Goal: Transaction & Acquisition: Download file/media

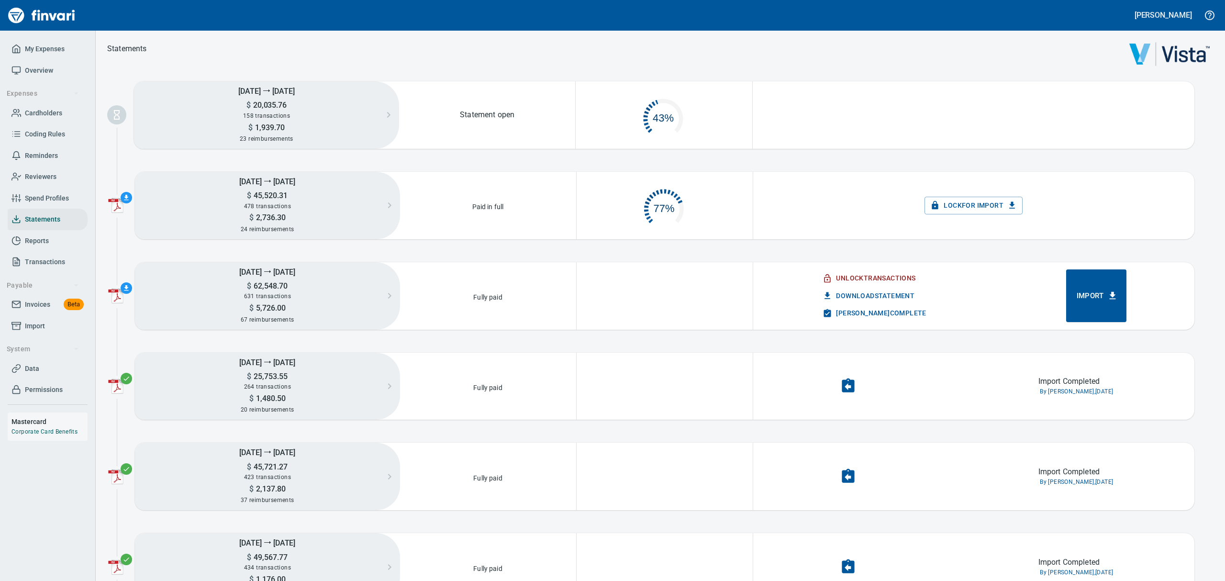
scroll to position [41, 163]
click at [845, 291] on span "Download Statement" at bounding box center [870, 296] width 90 height 12
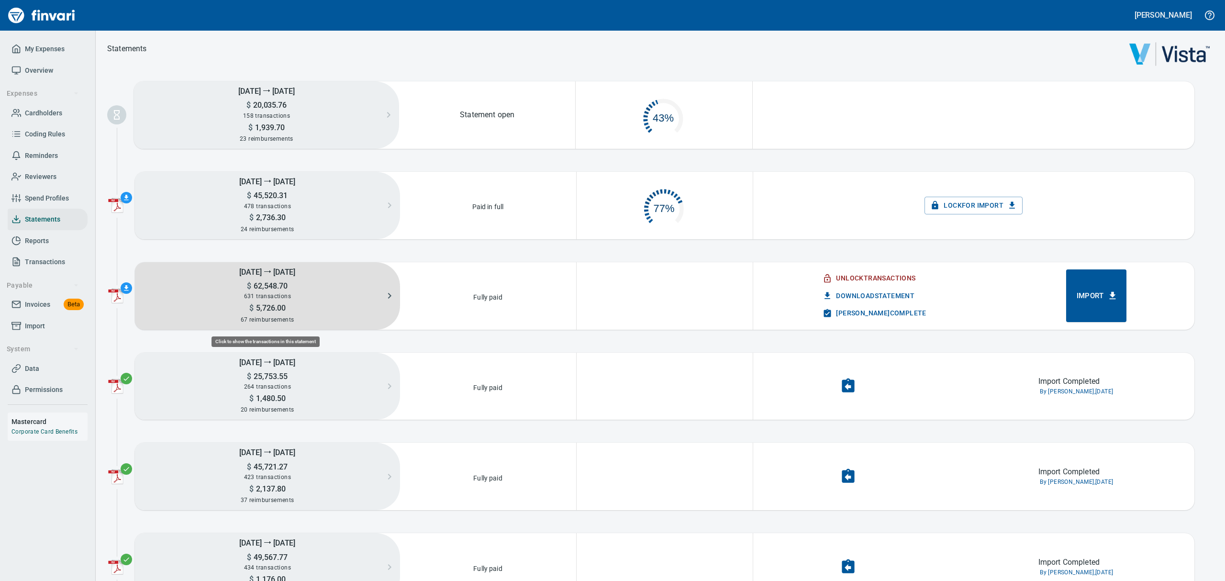
click at [287, 283] on h5 "$ 62,548.70" at bounding box center [267, 286] width 265 height 10
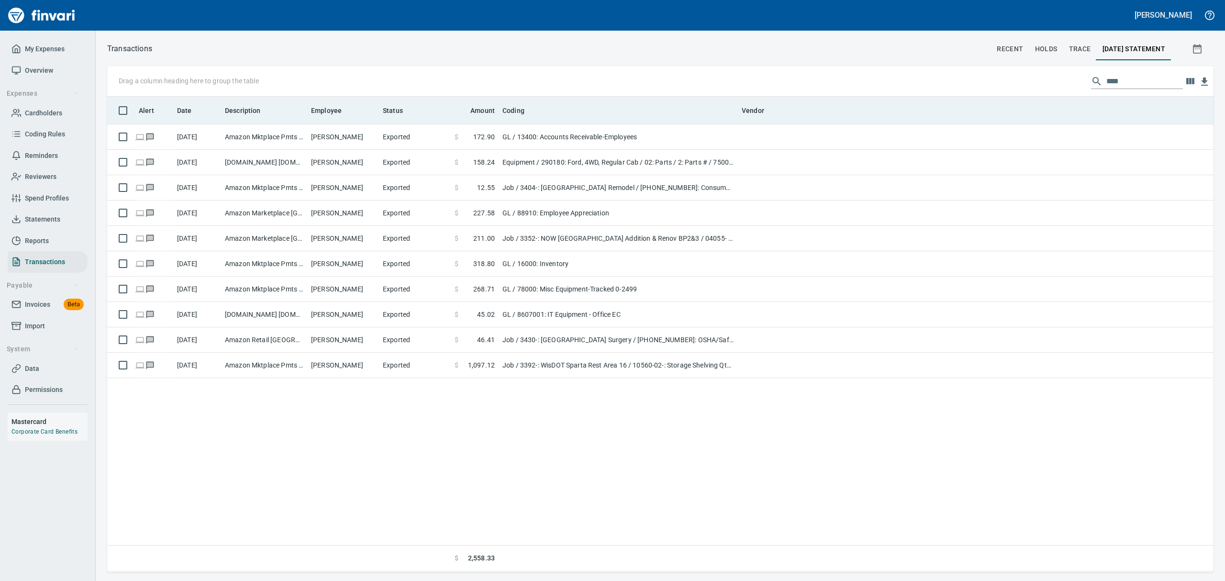
scroll to position [465, 1095]
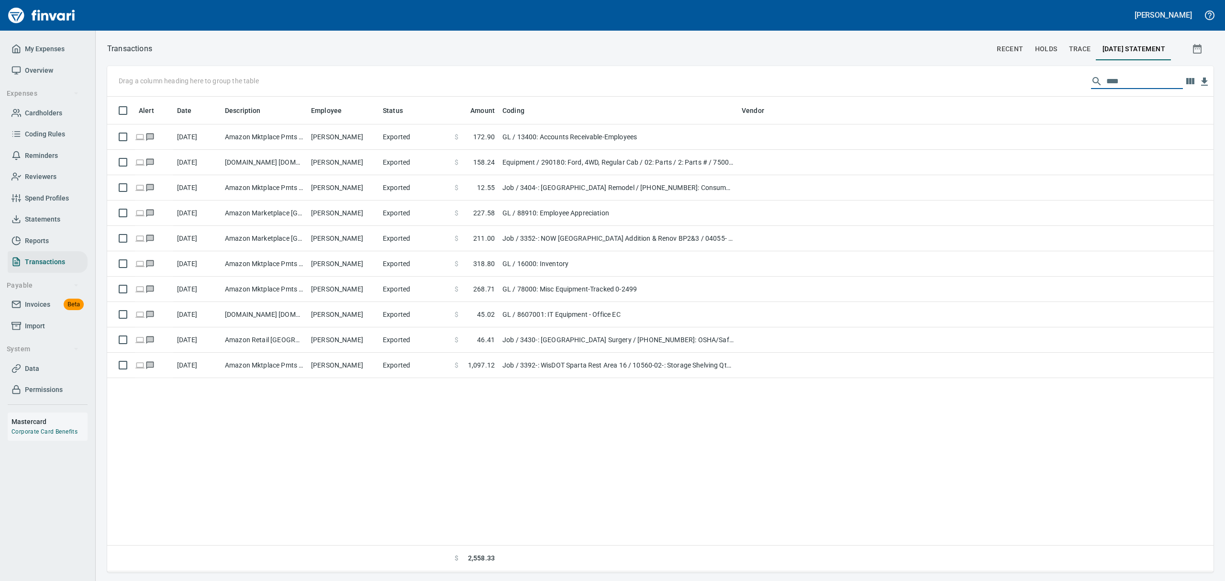
click at [1134, 82] on input "****" at bounding box center [1144, 81] width 77 height 15
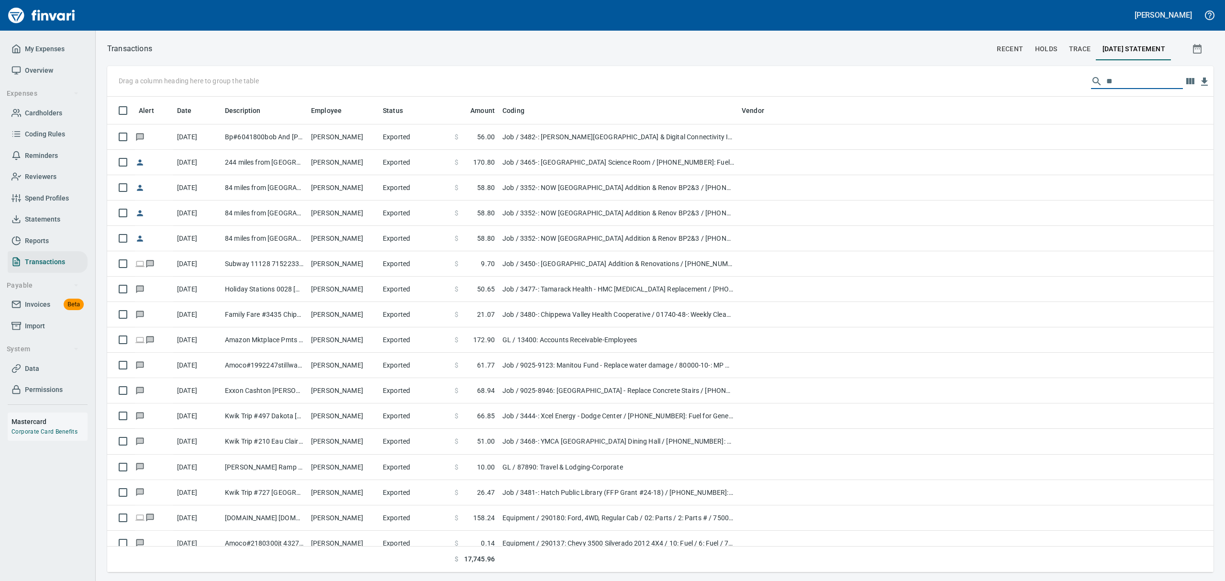
scroll to position [465, 1084]
type input "*"
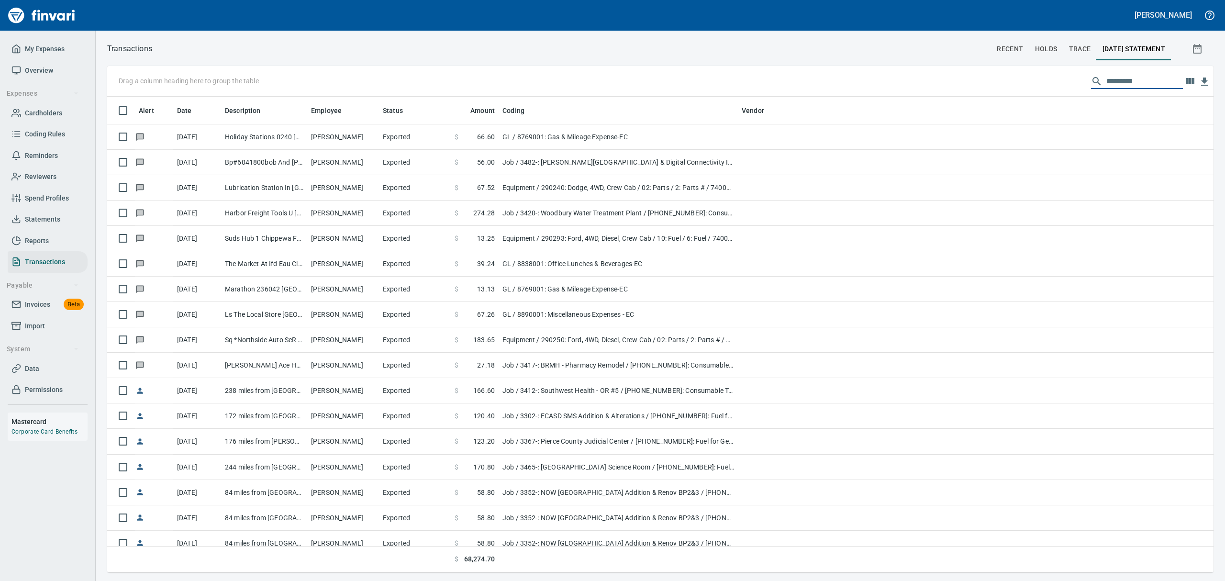
click at [46, 215] on span "Statements" at bounding box center [42, 219] width 35 height 12
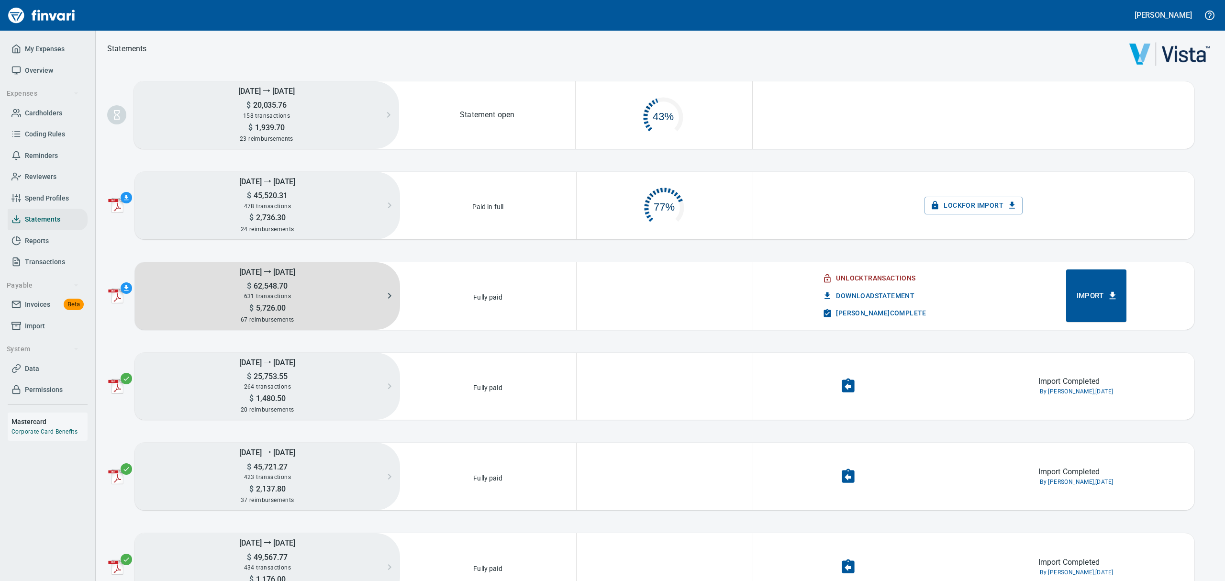
scroll to position [45, 163]
click at [270, 283] on span "62,548.70" at bounding box center [269, 285] width 36 height 9
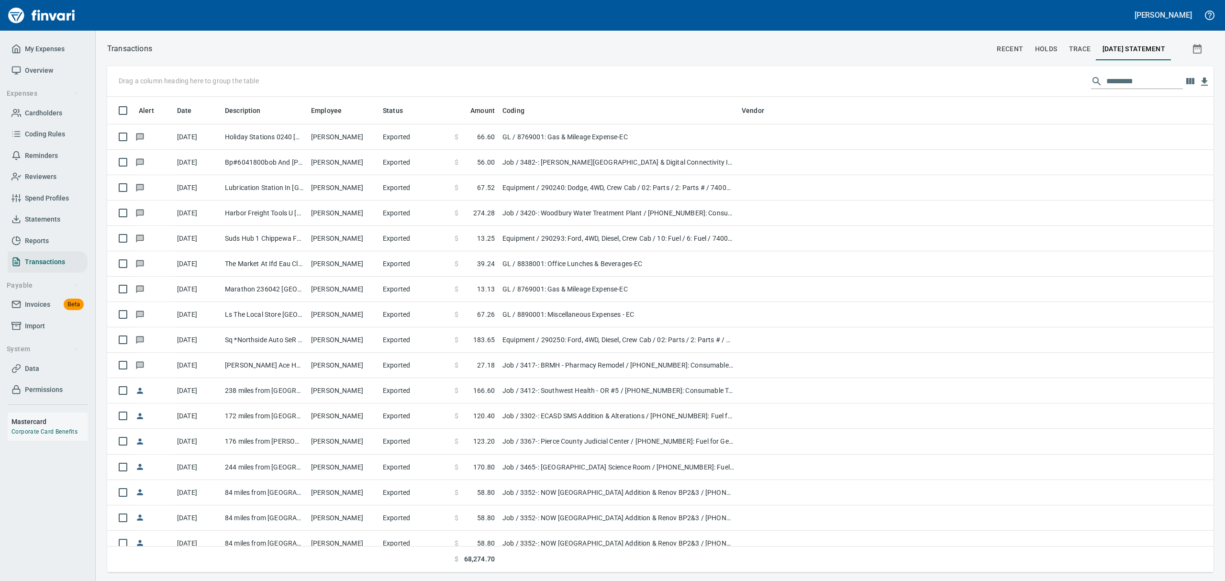
scroll to position [465, 1084]
drag, startPoint x: 1105, startPoint y: 80, endPoint x: 1107, endPoint y: 75, distance: 5.6
click at [1106, 77] on input "text" at bounding box center [1144, 81] width 77 height 15
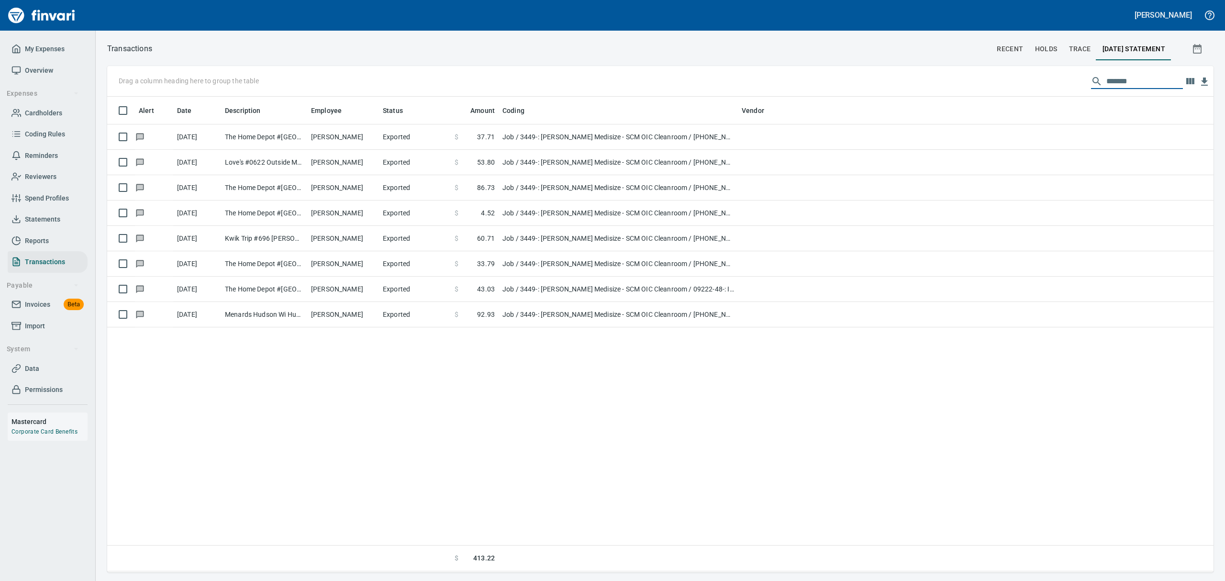
drag, startPoint x: 1143, startPoint y: 79, endPoint x: 902, endPoint y: 82, distance: 240.7
click at [902, 83] on div "Drag a column heading here to group the table *******" at bounding box center [660, 81] width 1106 height 31
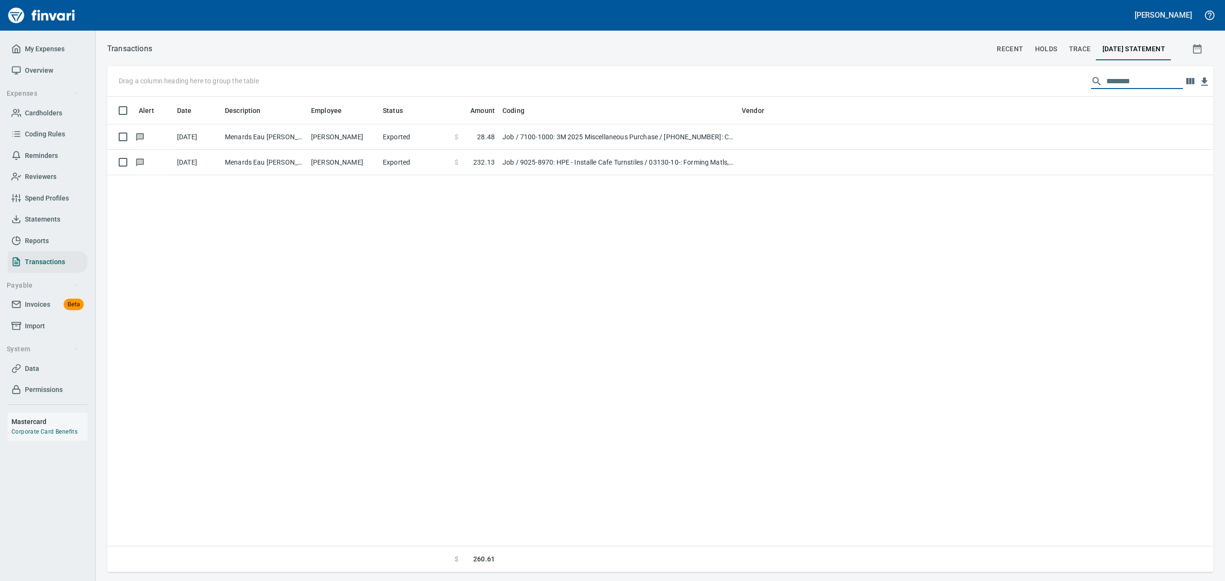
type input "********"
drag, startPoint x: 1134, startPoint y: 82, endPoint x: 891, endPoint y: 43, distance: 245.8
click at [891, 49] on div "Transactions recent holds trace [DATE] Statement Drag a column heading here to …" at bounding box center [660, 307] width 1129 height 530
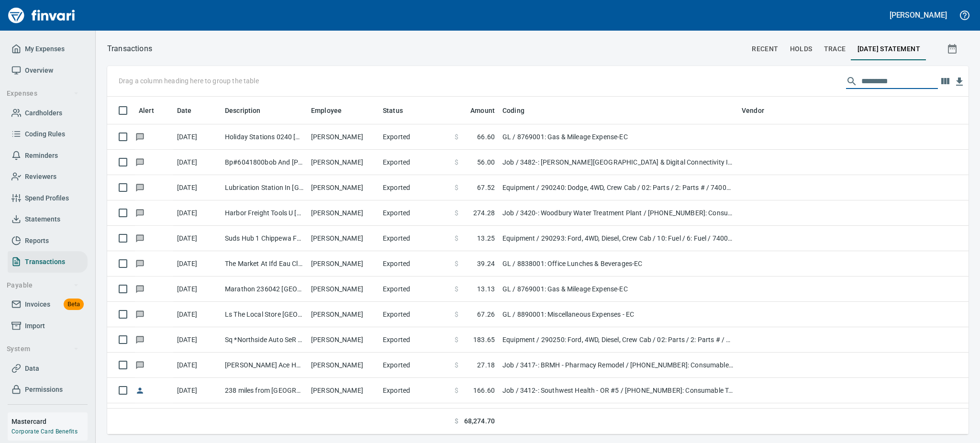
scroll to position [327, 839]
click at [44, 224] on span "Statements" at bounding box center [42, 219] width 35 height 12
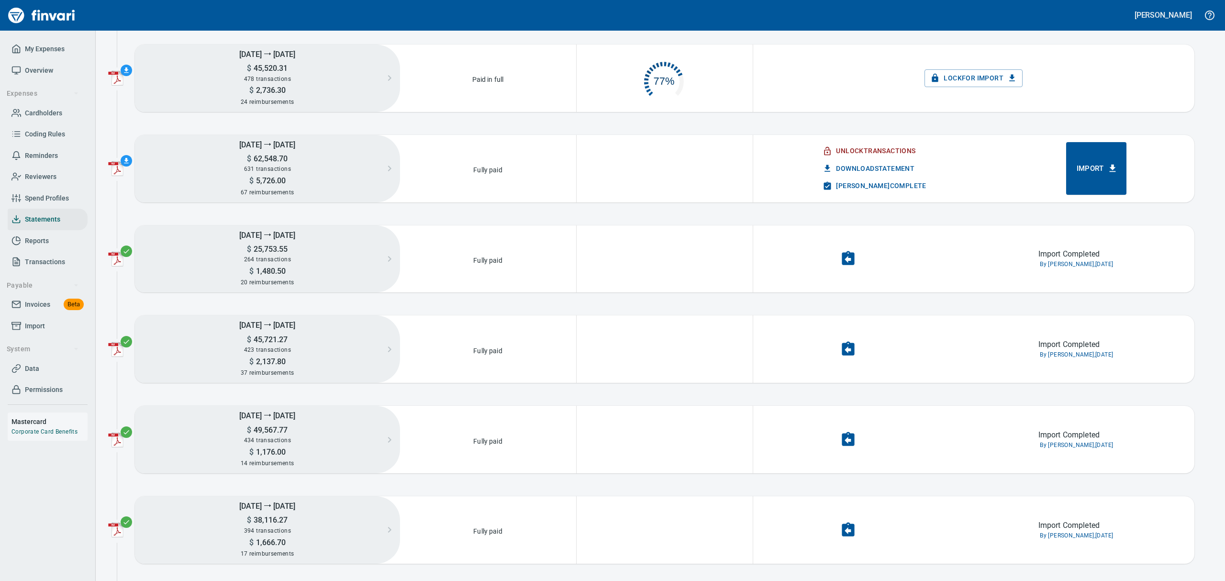
scroll to position [11, 11]
click at [833, 185] on span "[PERSON_NAME] Complete" at bounding box center [875, 186] width 101 height 12
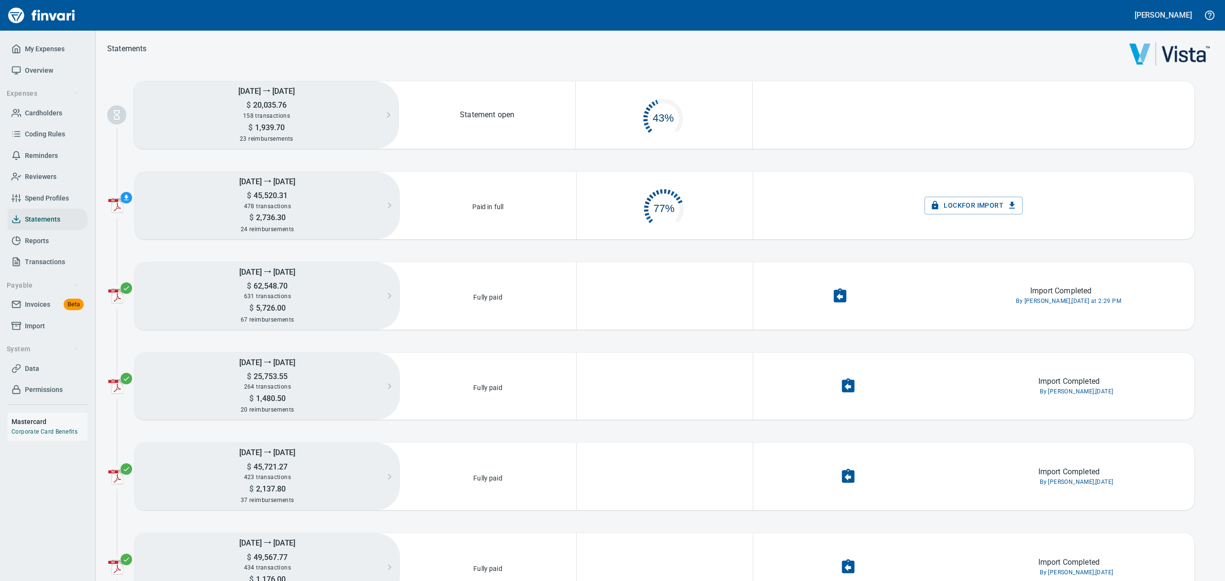
scroll to position [41, 163]
click at [113, 292] on img "button" at bounding box center [115, 295] width 15 height 15
click at [142, 295] on link "Download Statement PDF" at bounding box center [165, 296] width 129 height 21
click at [167, 299] on span "Download Statement PDF" at bounding box center [178, 296] width 89 height 11
